Goal: Ask a question: Seek information or help from site administrators or community

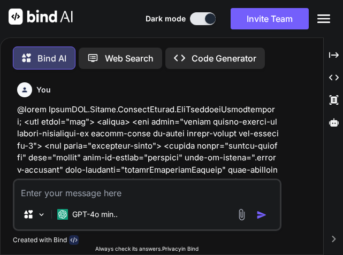
scroll to position [25774, 0]
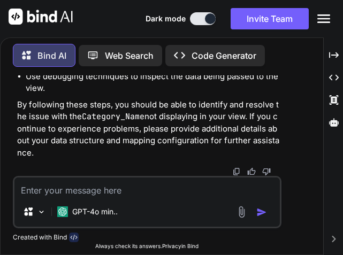
click at [73, 191] on textarea at bounding box center [146, 186] width 265 height 19
paste textarea "public async Task<BaseResponseModel> LoginAdmin(string email, string password) …"
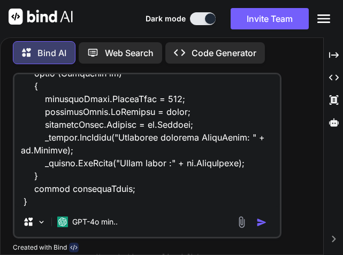
scroll to position [719, 0]
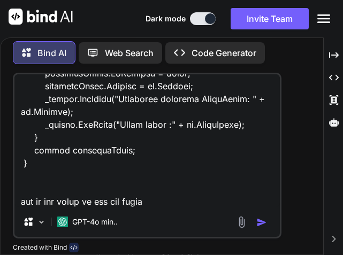
click at [164, 204] on textarea at bounding box center [146, 140] width 265 height 133
type textarea "public async Task<BaseResponseModel> LoginAdmin(string email, string password) …"
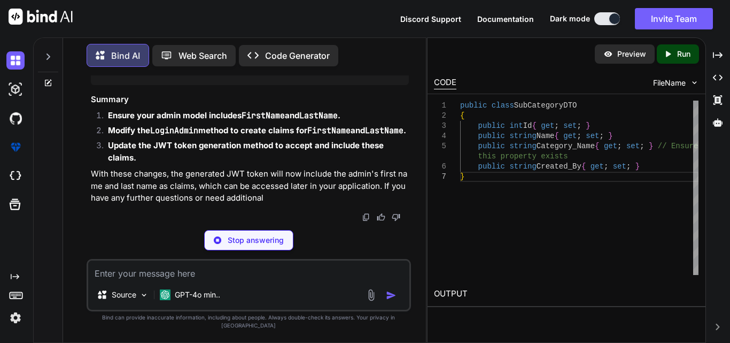
scroll to position [24353, 0]
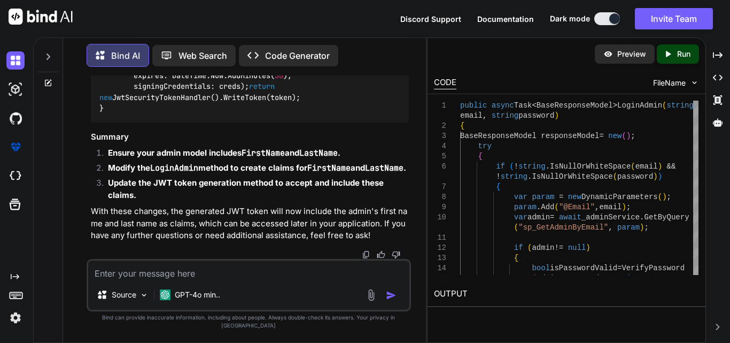
drag, startPoint x: 182, startPoint y: 157, endPoint x: 212, endPoint y: 253, distance: 101.1
copy code "var claims = new List<Claim> { new Claim([DOMAIN_NAME], email), new Claim(Claim…"
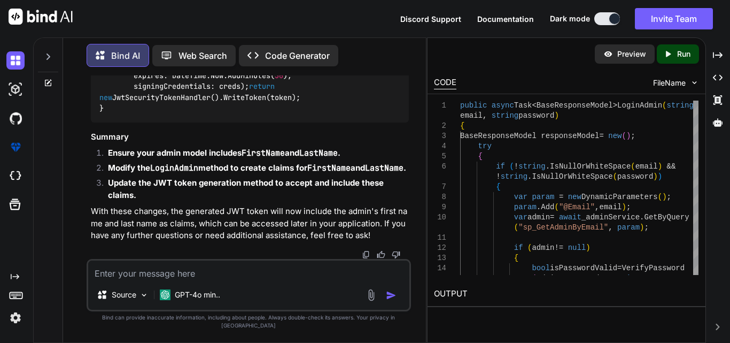
click at [188, 254] on textarea at bounding box center [248, 269] width 321 height 19
paste textarea "public async Task<BaseResponseModel> LoginAdmin(LoginRequest model) { BaseRespo…"
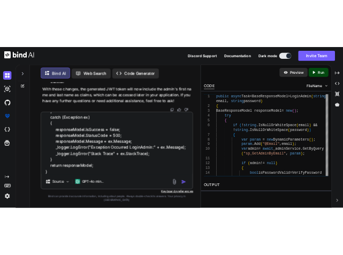
scroll to position [26264, 0]
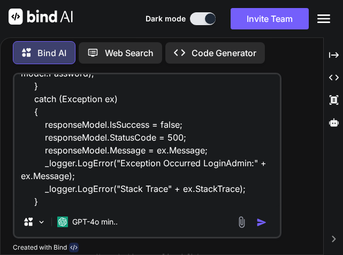
click at [160, 204] on textarea "public async Task<BaseResponseModel> LoginAdmin(LoginRequest model) { BaseRespo…" at bounding box center [146, 140] width 265 height 133
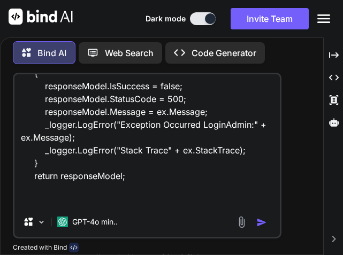
type textarea "public async Task<BaseResponseModel> LoginAdmin(LoginRequest model) { BaseRespo…"
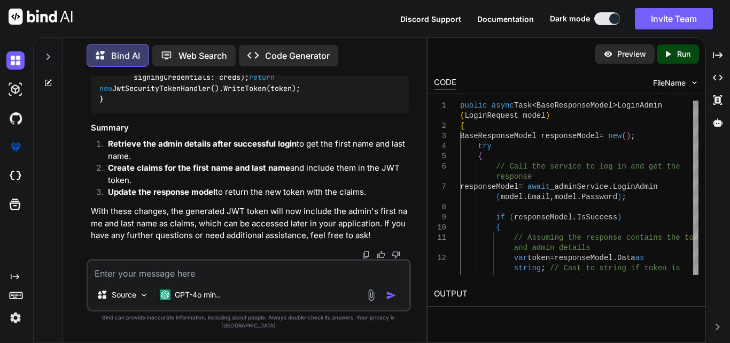
scroll to position [25592, 0]
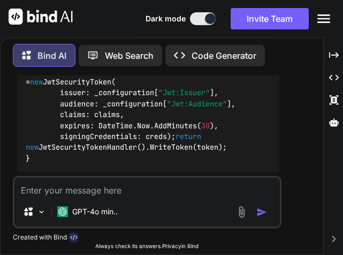
scroll to position [27283, 0]
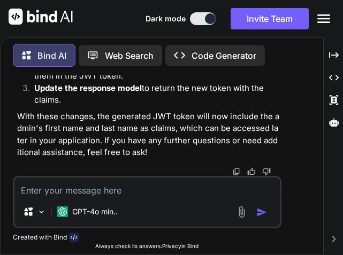
drag, startPoint x: 161, startPoint y: 136, endPoint x: 227, endPoint y: 144, distance: 66.7
copy span "IEnumerable<Claim> claims )"
click at [75, 188] on textarea at bounding box center [146, 186] width 265 height 19
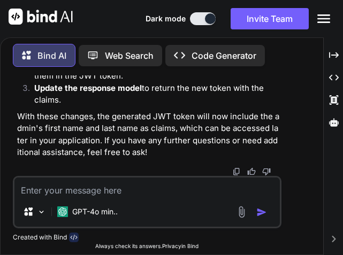
paste textarea "public async Task<BaseResponseModel> Add(SubCategoryRequestmodel subcategory) {…"
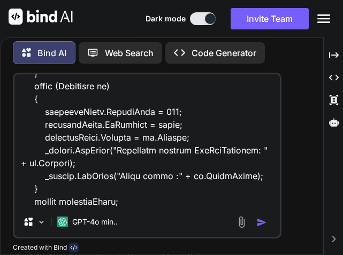
click at [111, 211] on div "Source GPT-4o min.." at bounding box center [147, 156] width 268 height 166
click at [111, 206] on textarea at bounding box center [146, 140] width 265 height 133
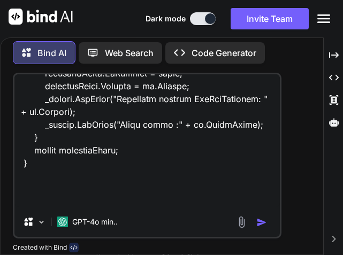
type textarea "public async Task<BaseResponseModel> Add(SubCategoryRequestmodel subcategory) {…"
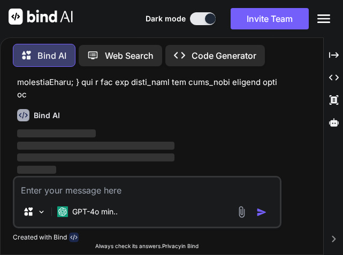
scroll to position [29152, 0]
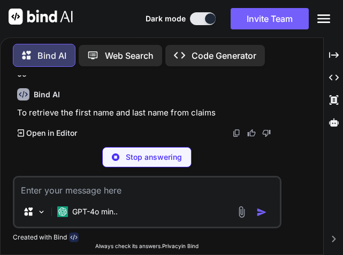
click at [146, 186] on textarea at bounding box center [146, 186] width 265 height 19
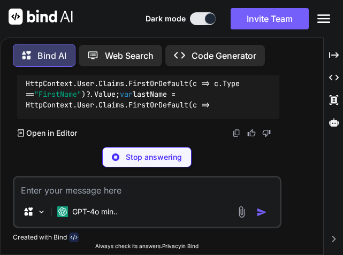
click at [154, 160] on p "Stop answering" at bounding box center [154, 157] width 56 height 11
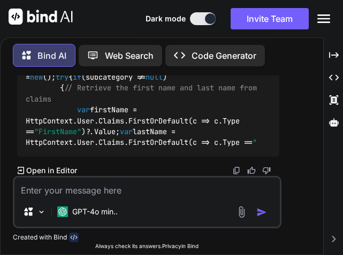
click at [143, 193] on textarea at bounding box center [146, 186] width 265 height 19
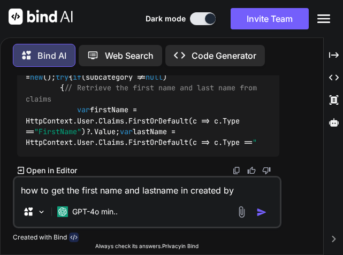
type textarea "how to get the first name and lastname in created by"
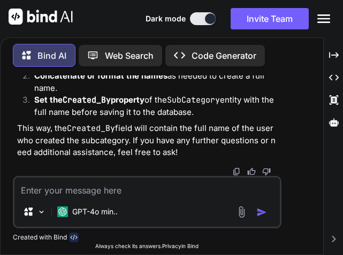
scroll to position [30202, 0]
drag, startPoint x: 78, startPoint y: 106, endPoint x: 141, endPoint y: 97, distance: 63.1
copy code "var firstName = HttpContext.User.Claims.FirstOrDefault(c => c.Type == "FirstNam…"
click at [298, 90] on div "Bind AI Web Search Created with Pixso. Code Generator You Bind AI The error you…" at bounding box center [162, 144] width 322 height 219
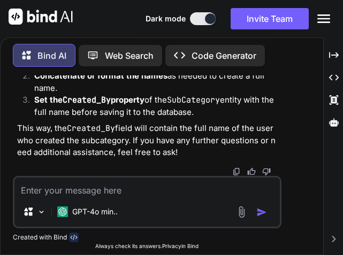
click at [113, 189] on textarea at bounding box center [146, 186] width 265 height 19
paste textarea "public async Task<BaseResponseModel> Add(SubCategoryRequestmodel subcategory) {…"
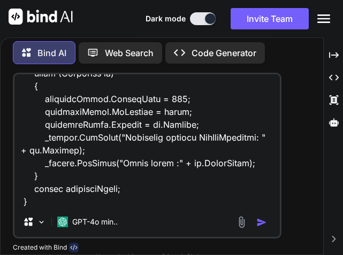
scroll to position [617, 0]
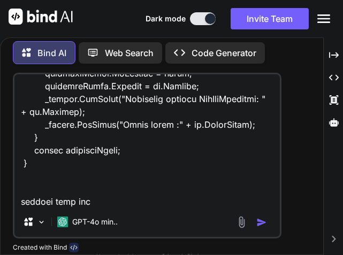
type textarea "public async Task<BaseResponseModel> Add(SubCategoryRequestmodel subcategory) {…"
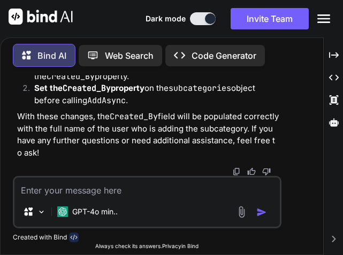
scroll to position [31128, 0]
click at [112, 188] on textarea at bounding box center [146, 186] width 265 height 19
paste textarea "public async Task<BaseResponseModel> LoginAdmin(string email, string password) …"
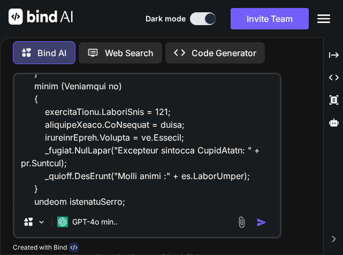
scroll to position [822, 0]
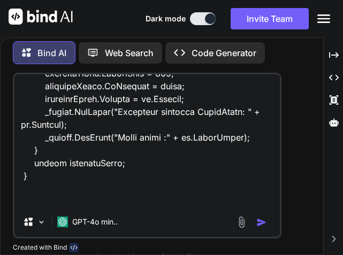
type textarea "public async Task<BaseResponseModel> LoginAdmin(string email, string password) …"
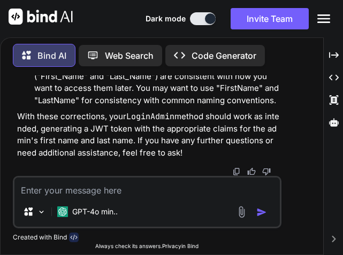
scroll to position [32501, 0]
click at [154, 190] on textarea at bounding box center [146, 186] width 265 height 19
paste textarea "using Microsoft.AspNetCore.Http; using Microsoft.Extensions.Configuration; usin…"
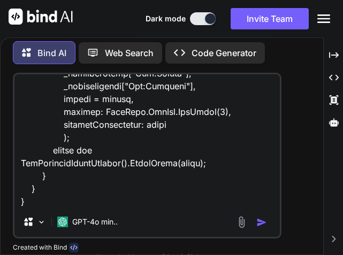
scroll to position [527, 0]
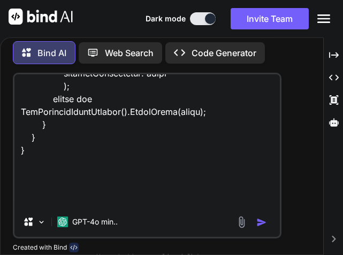
type textarea "using Microsoft.AspNetCore.Http; using Microsoft.Extensions.Configuration; usin…"
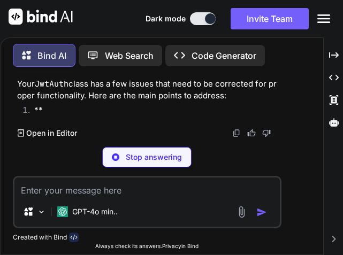
scroll to position [30840, 0]
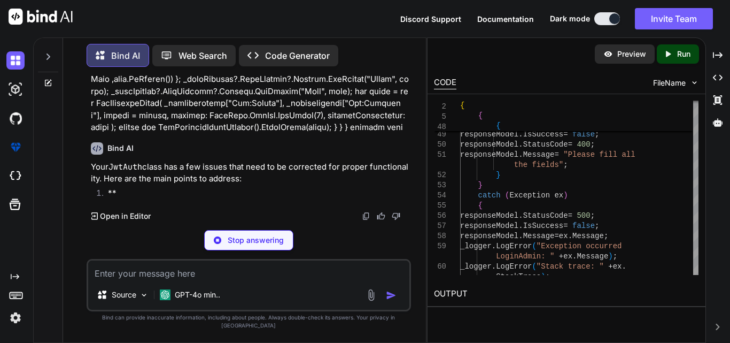
click at [294, 202] on li "**" at bounding box center [253, 194] width 309 height 15
click at [114, 221] on p "Open in Editor" at bounding box center [125, 216] width 51 height 11
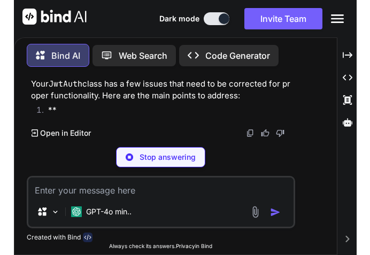
scroll to position [33937, 0]
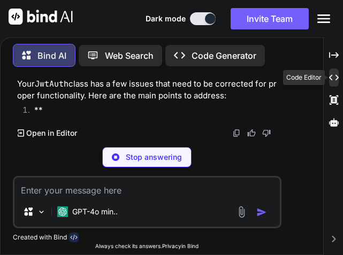
click at [332, 75] on icon "Created with Pixso." at bounding box center [334, 78] width 10 height 10
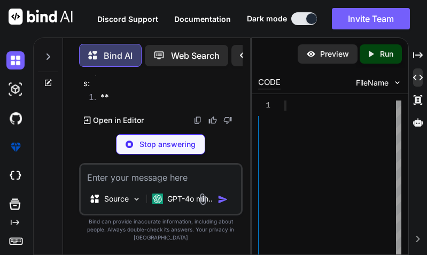
scroll to position [47174, 0]
click at [169, 150] on p "Stop answering" at bounding box center [167, 144] width 56 height 11
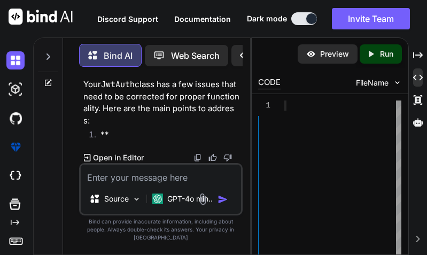
click at [161, 176] on textarea at bounding box center [161, 174] width 160 height 19
click at [159, 184] on textarea at bounding box center [161, 174] width 160 height 19
paste textarea "using Microsoft.AspNetCore.Http; using Microsoft.Extensions.Configuration; usin…"
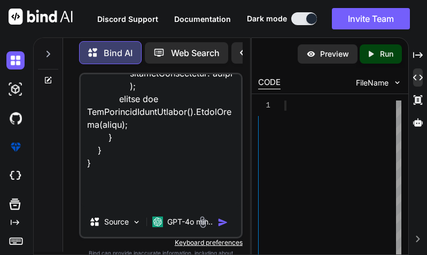
scroll to position [796, 0]
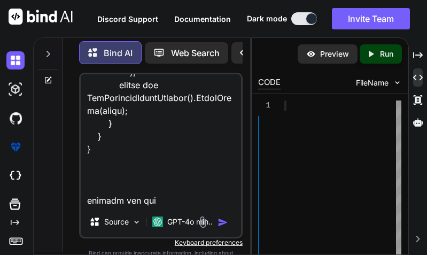
type textarea "using Microsoft.AspNetCore.Http; using Microsoft.Extensions.Configuration; usin…"
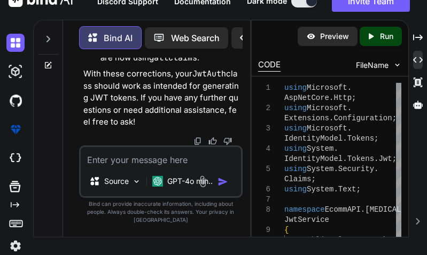
scroll to position [48215, 0]
click at [119, 162] on textarea at bounding box center [161, 156] width 160 height 19
paste textarea "public async Task<BaseResponseModel> LoginAdmin(string email, string password) …"
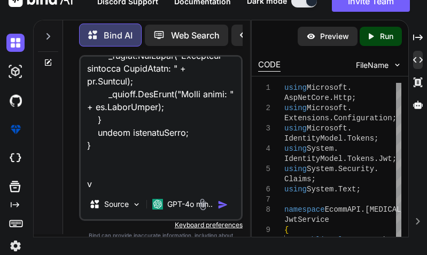
scroll to position [1271, 0]
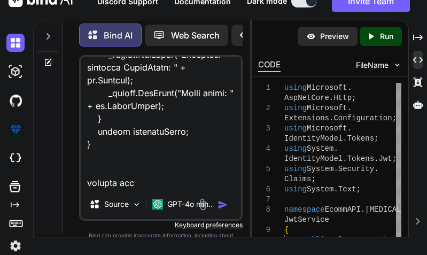
type textarea "public async Task<BaseResponseModel> LoginAdmin(string email, string password) …"
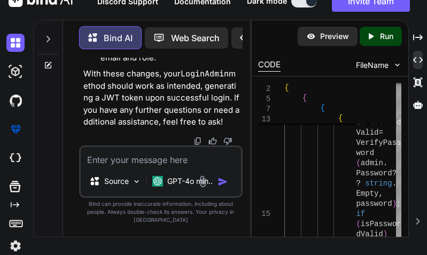
scroll to position [50138, 0]
click at [137, 166] on textarea at bounding box center [161, 156] width 160 height 19
paste textarea "public async Task<BaseResponseModel> Add(SubCategoryRequestmodel subcategory) {…"
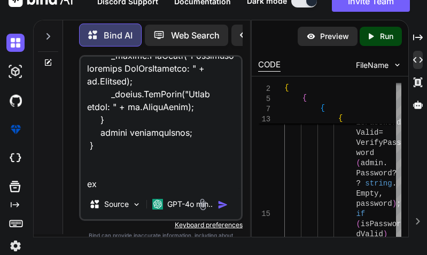
scroll to position [1027, 0]
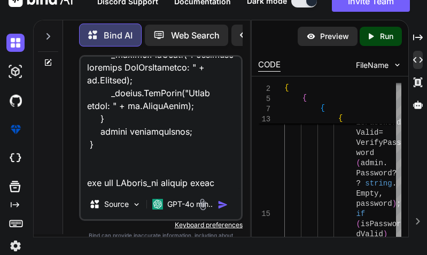
type textarea "public async Task<BaseResponseModel> Add(SubCategoryRequestmodel subcategory) {…"
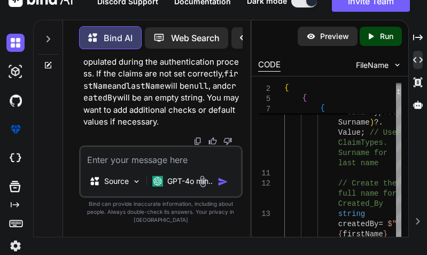
scroll to position [52314, 0]
click at [120, 162] on textarea at bounding box center [161, 156] width 160 height 19
paste textarea "System.AggregateException: 'Some services are not able to be constructed (Error…"
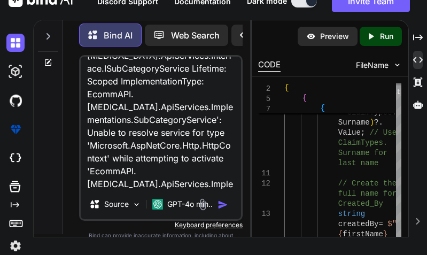
scroll to position [129, 0]
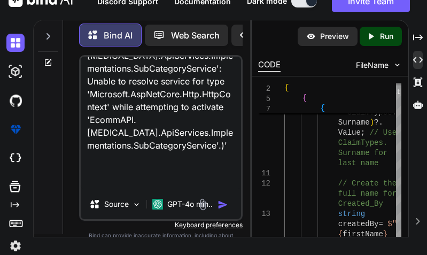
type textarea "System.AggregateException: 'Some services are not able to be constructed (Error…"
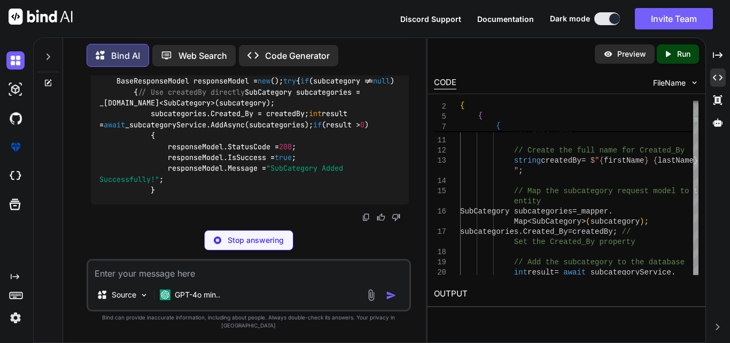
scroll to position [35370, 0]
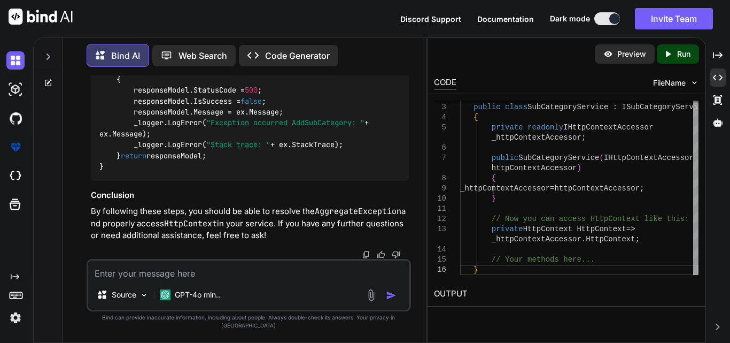
click at [247, 254] on textarea at bounding box center [248, 269] width 321 height 19
paste textarea "using AutoMapper; using EcommAPI.[MEDICAL_DATA].ApiServices.Interface; using Ec…"
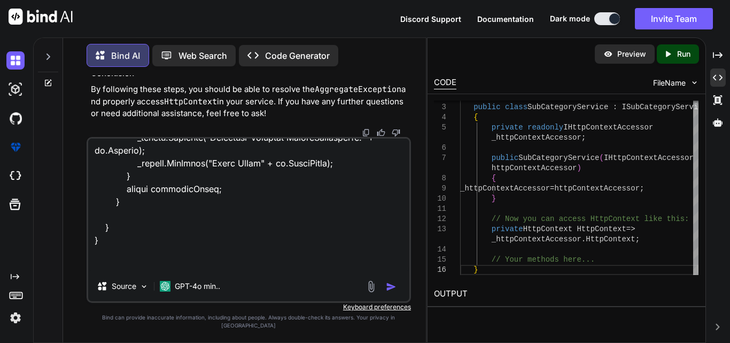
scroll to position [2964, 0]
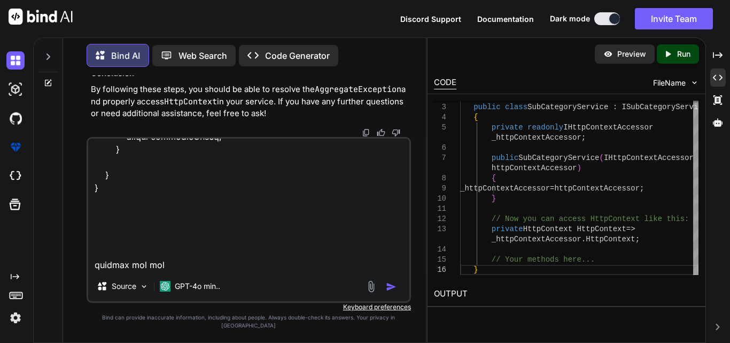
type textarea "using AutoMapper; using EcommAPI.[MEDICAL_DATA].ApiServices.Interface; using Ec…"
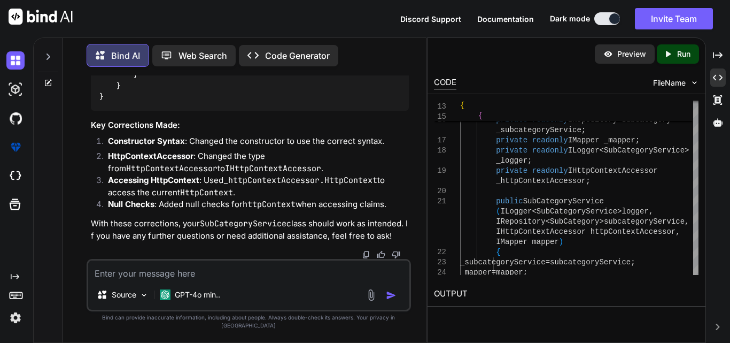
scroll to position [37157, 0]
